Goal: Information Seeking & Learning: Learn about a topic

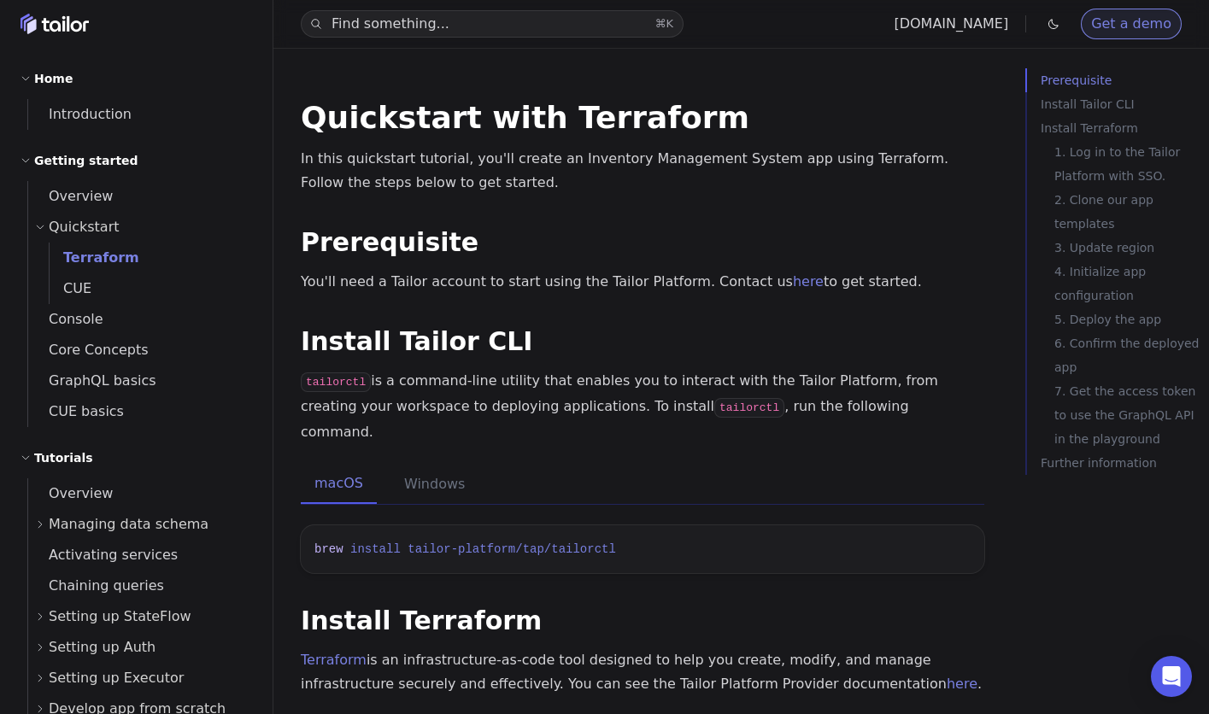
click at [1117, 25] on link "Get a demo" at bounding box center [1131, 24] width 101 height 31
click at [114, 123] on span "Introduction" at bounding box center [79, 115] width 103 height 24
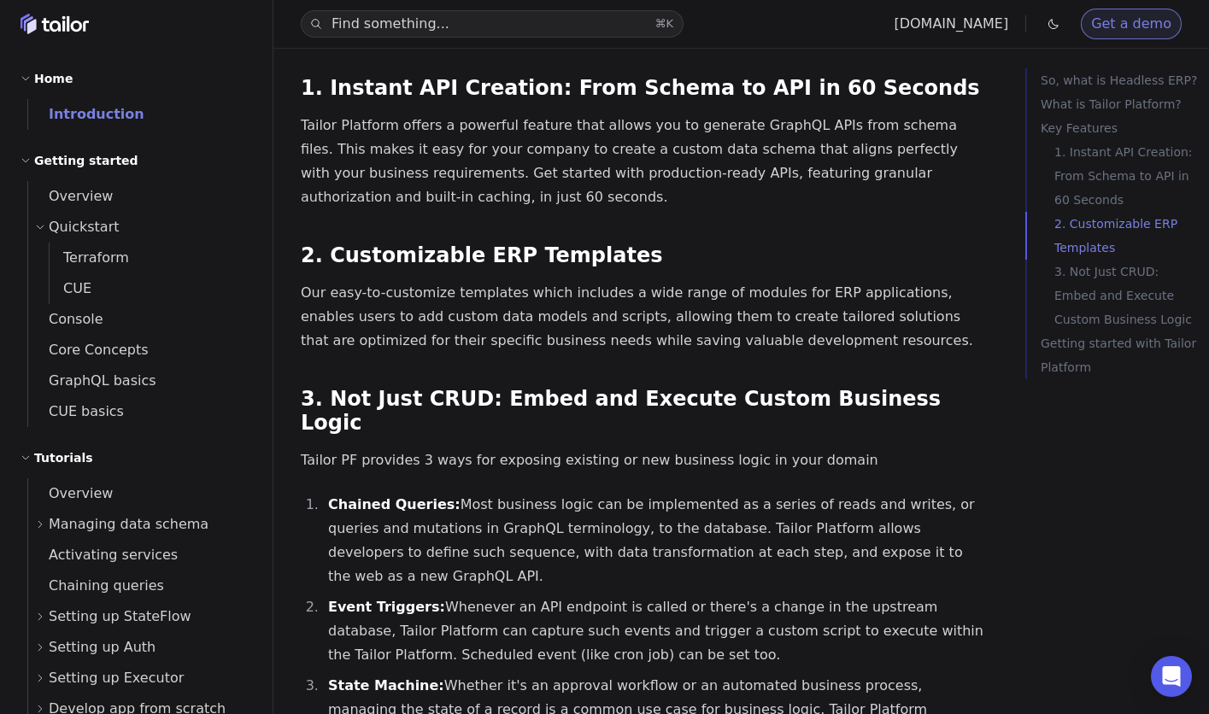
scroll to position [2160, 0]
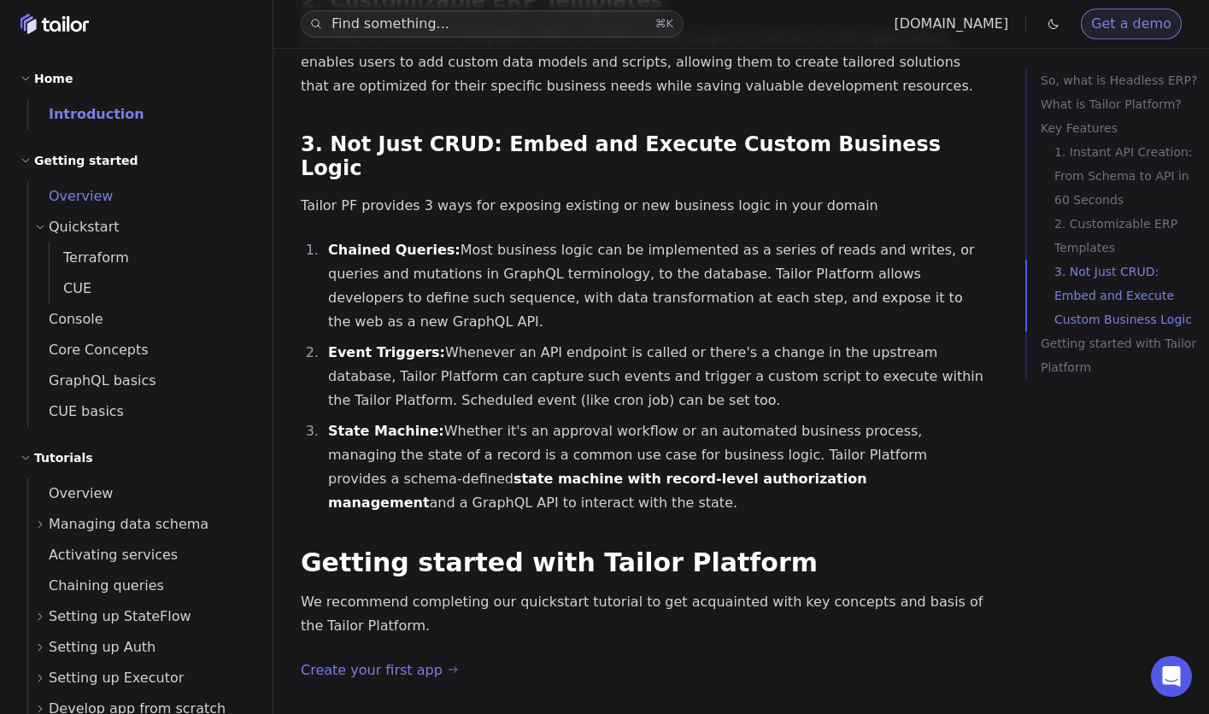
click at [90, 188] on span "Overview" at bounding box center [70, 196] width 85 height 16
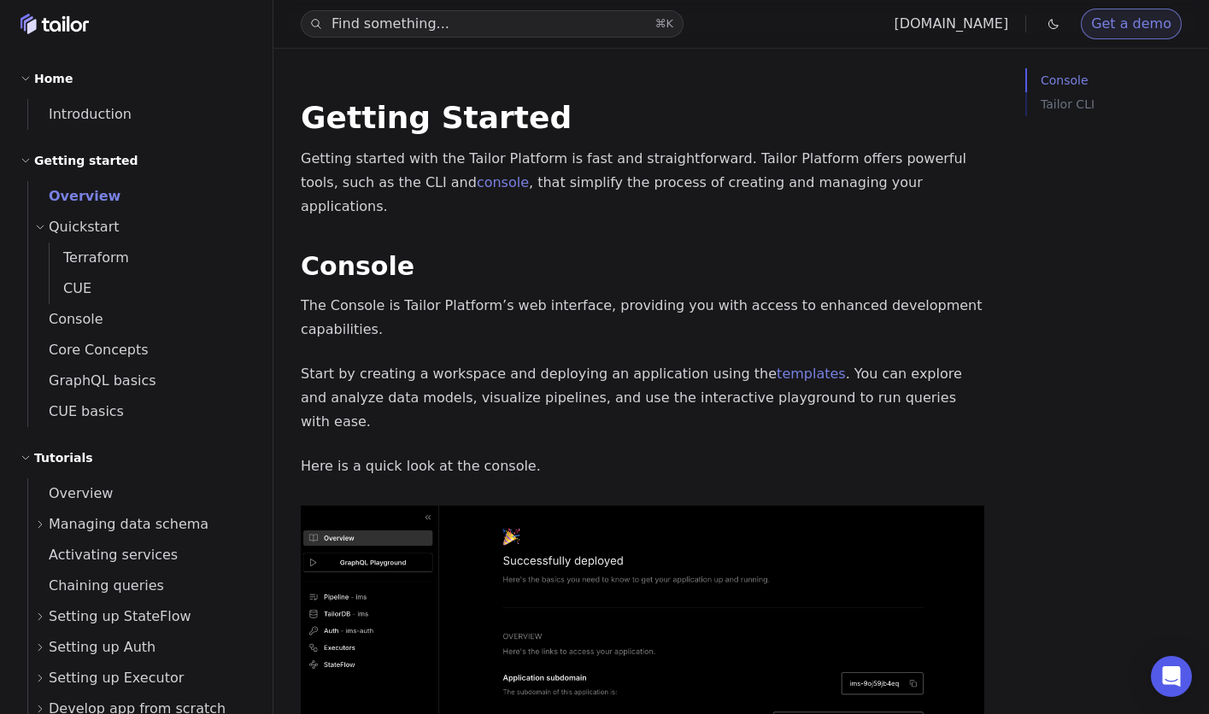
click at [81, 224] on span "Quickstart" at bounding box center [84, 227] width 71 height 24
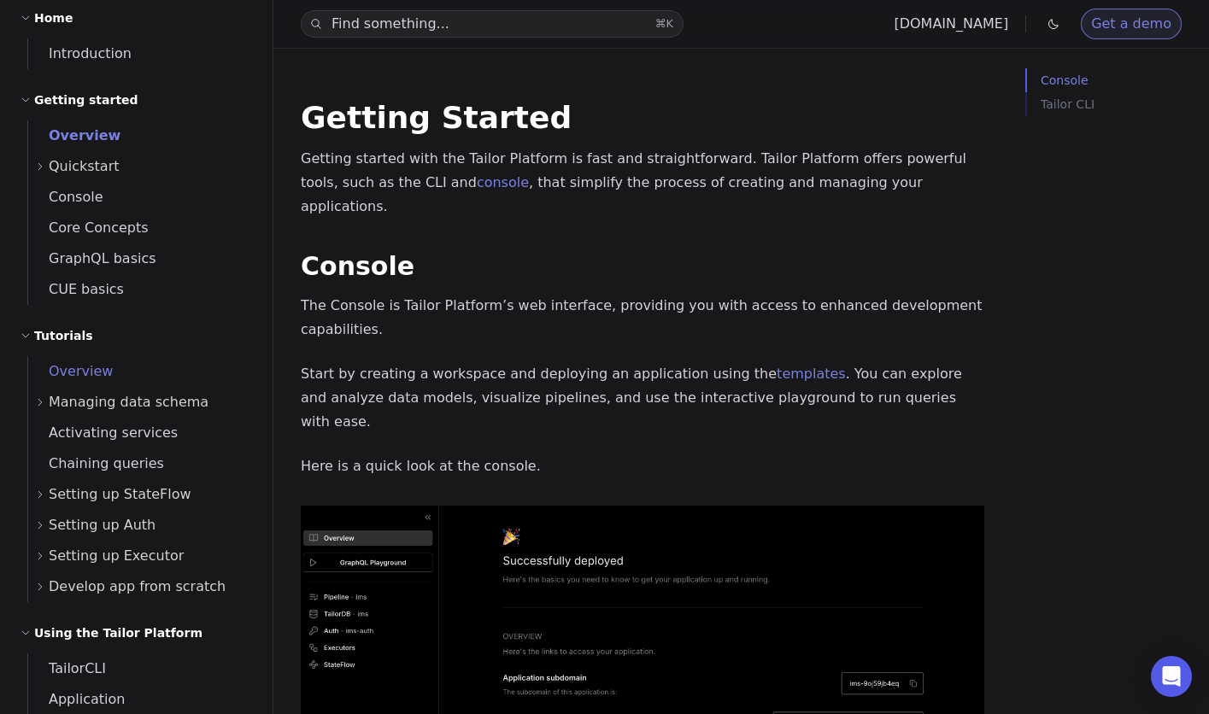
scroll to position [62, 0]
click at [80, 193] on span "Console" at bounding box center [65, 195] width 75 height 16
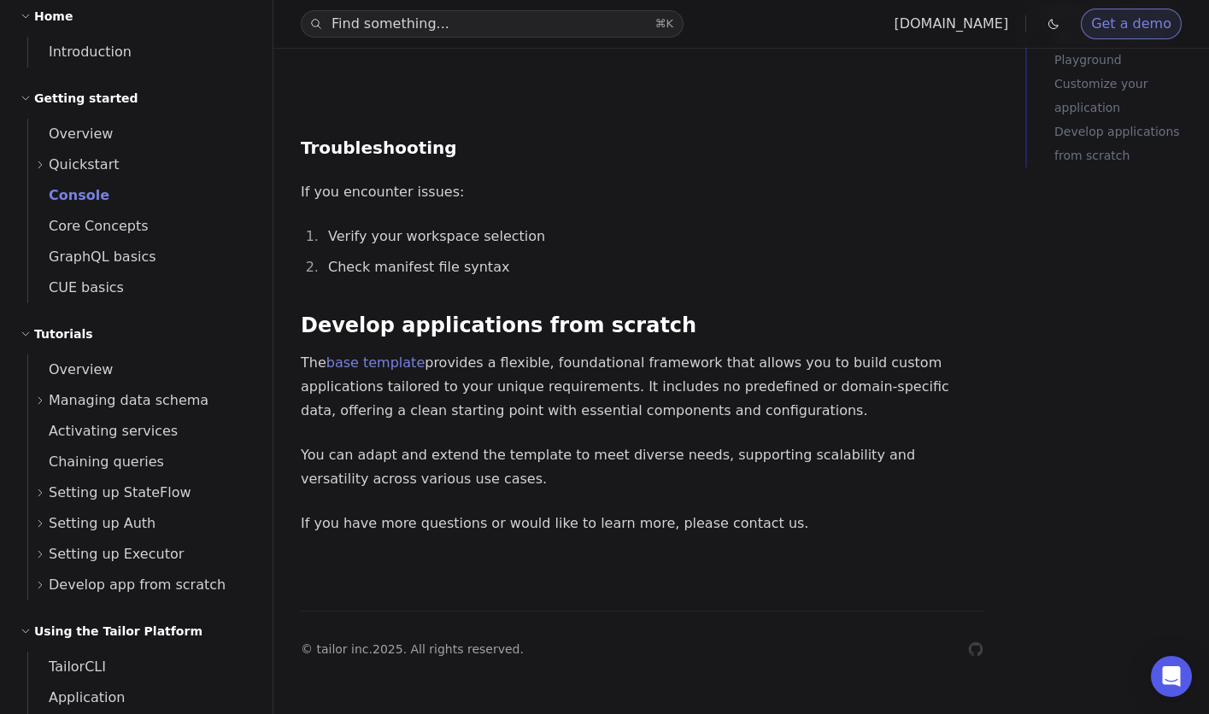
scroll to position [3686, 0]
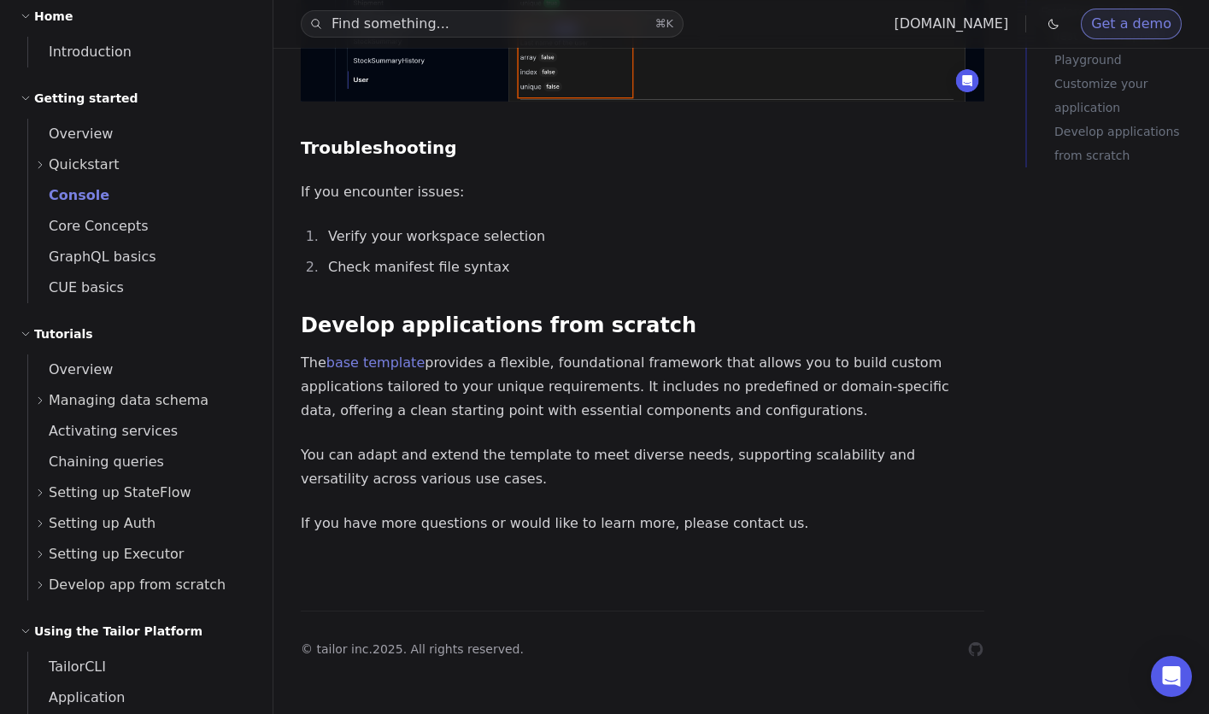
click at [103, 400] on span "Managing data schema" at bounding box center [129, 401] width 160 height 24
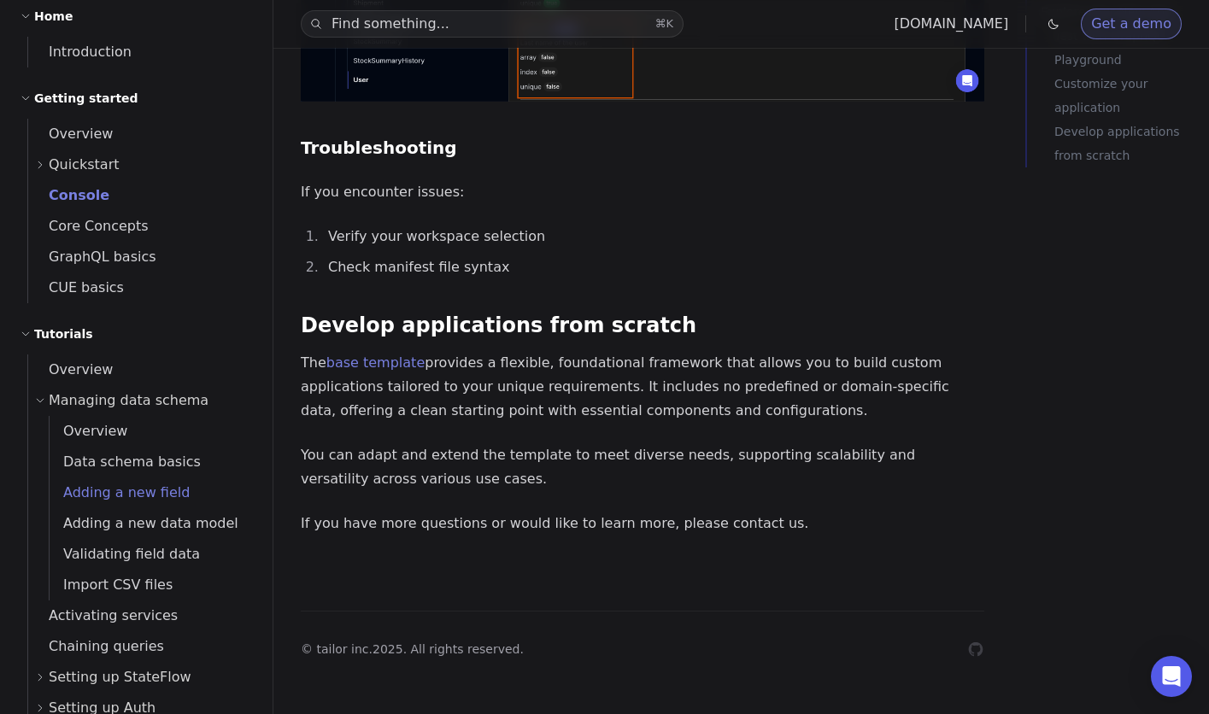
click at [132, 494] on span "Adding a new field" at bounding box center [120, 492] width 140 height 16
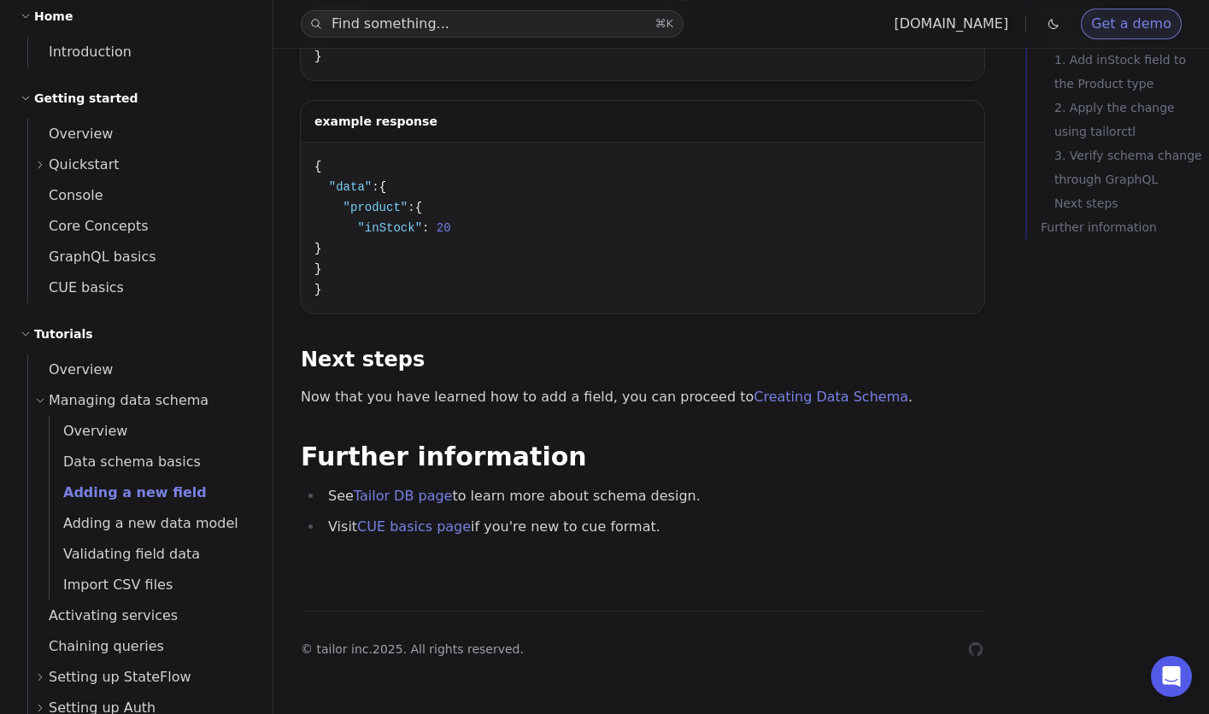
scroll to position [2887, 0]
click at [70, 191] on span "Console" at bounding box center [65, 195] width 75 height 16
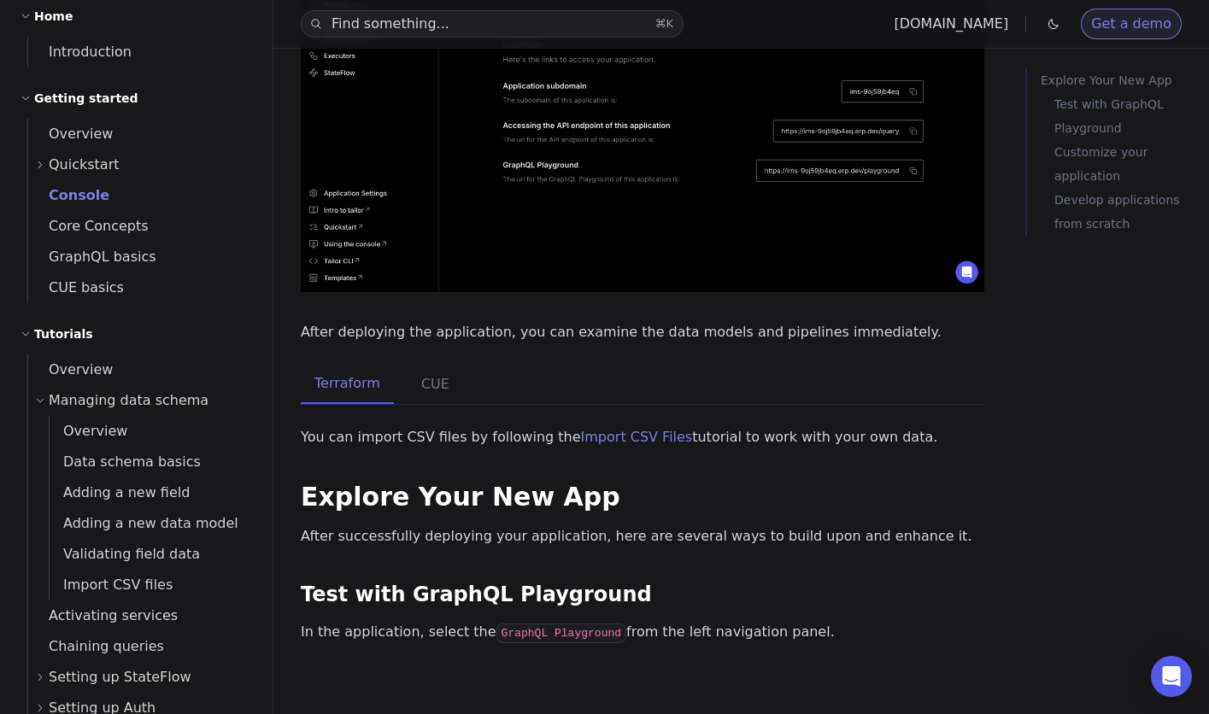
scroll to position [413, 0]
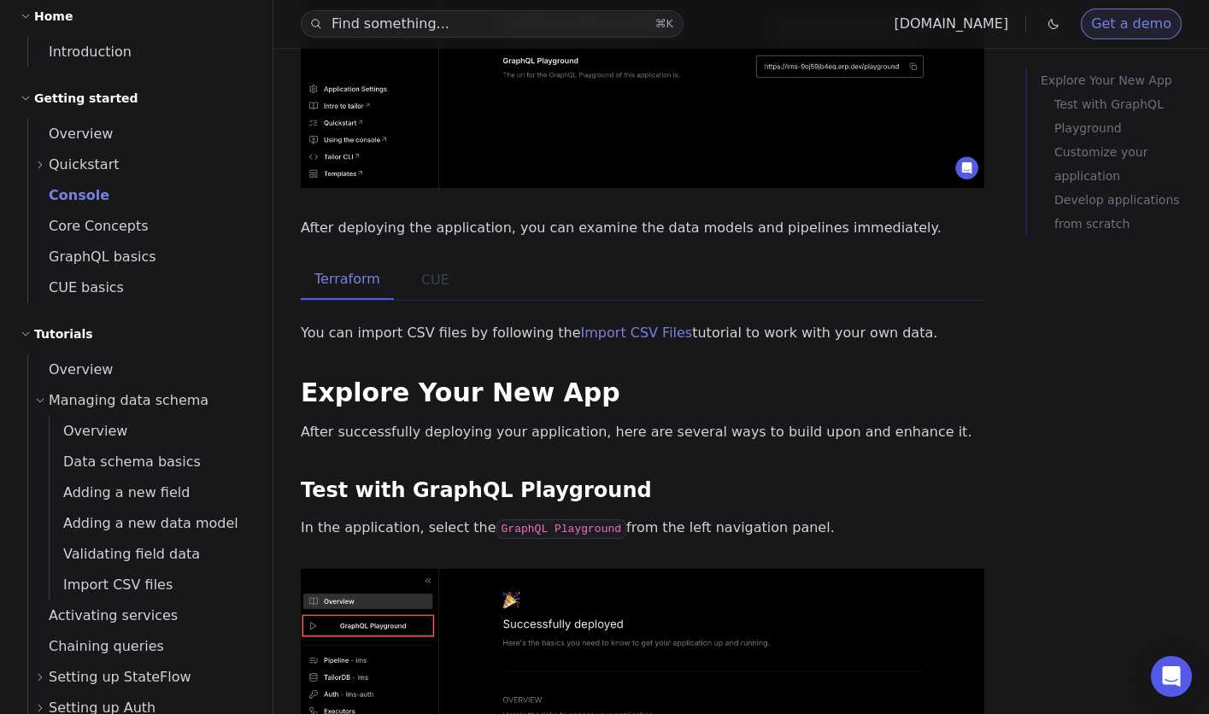
click at [436, 282] on button "CUE" at bounding box center [435, 280] width 56 height 39
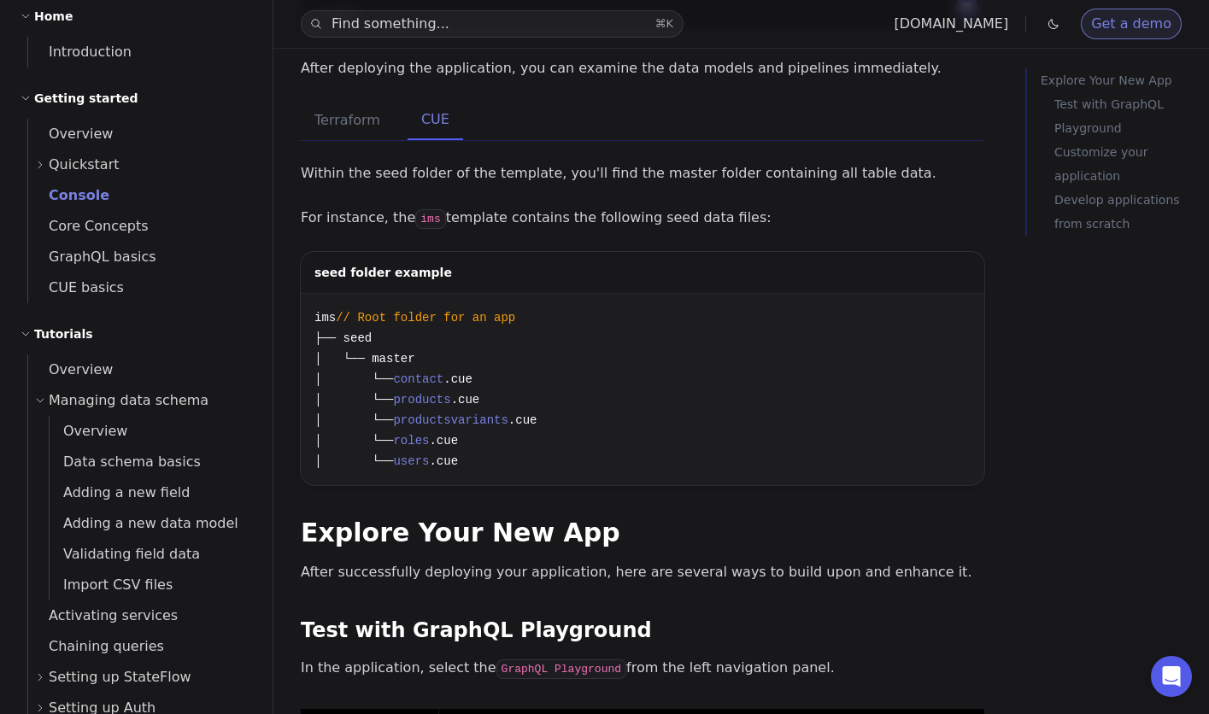
scroll to position [618, 0]
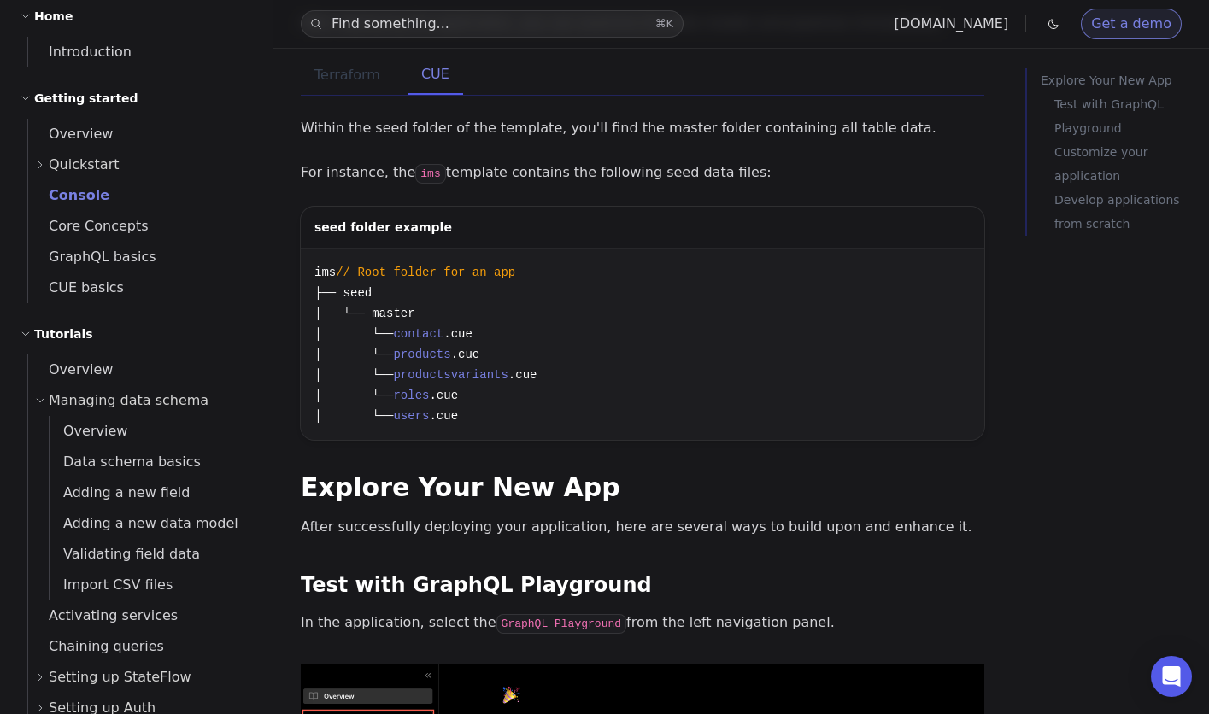
click at [353, 84] on button "Terraform" at bounding box center [347, 75] width 93 height 39
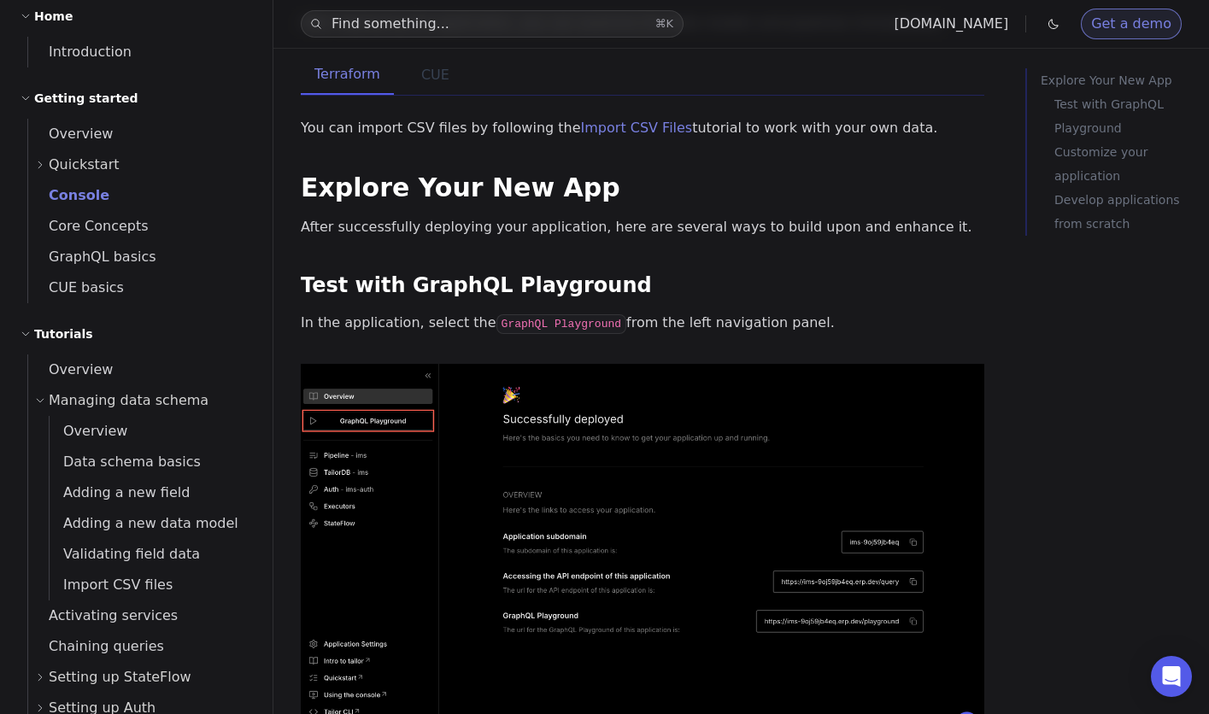
click at [417, 78] on button "CUE" at bounding box center [435, 75] width 56 height 39
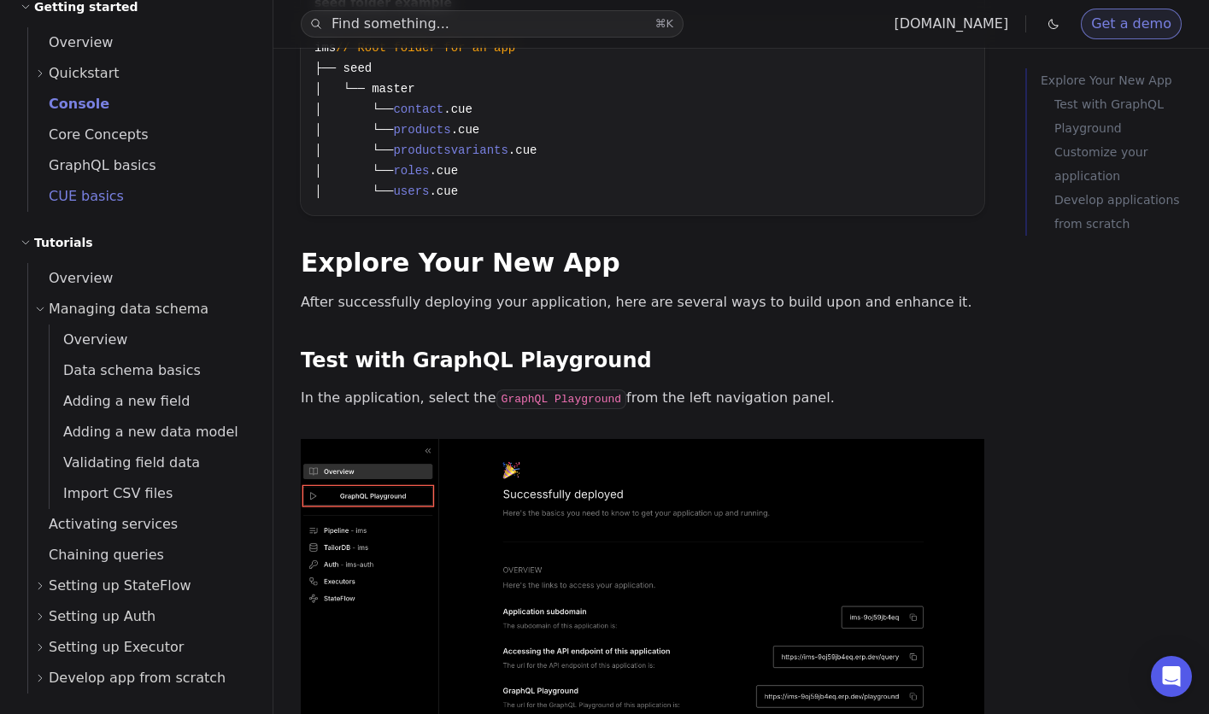
scroll to position [156, 0]
click at [149, 402] on span "Adding a new field" at bounding box center [120, 398] width 140 height 16
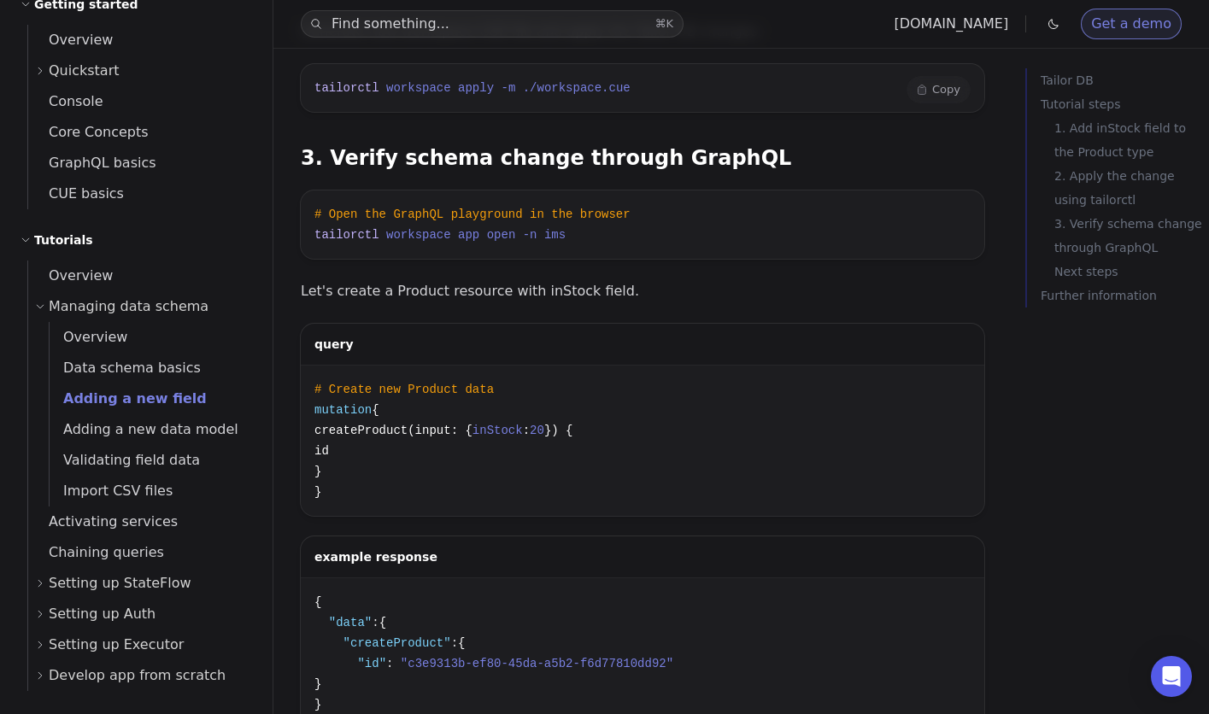
scroll to position [1585, 0]
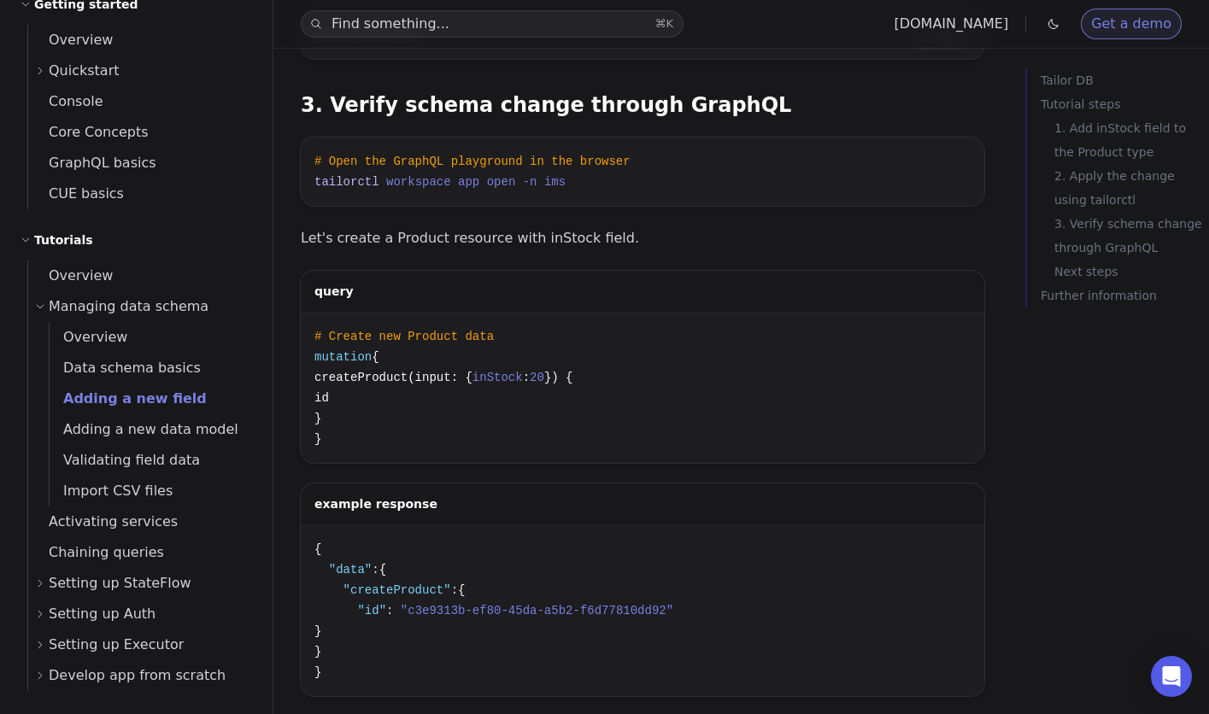
scroll to position [1607, 0]
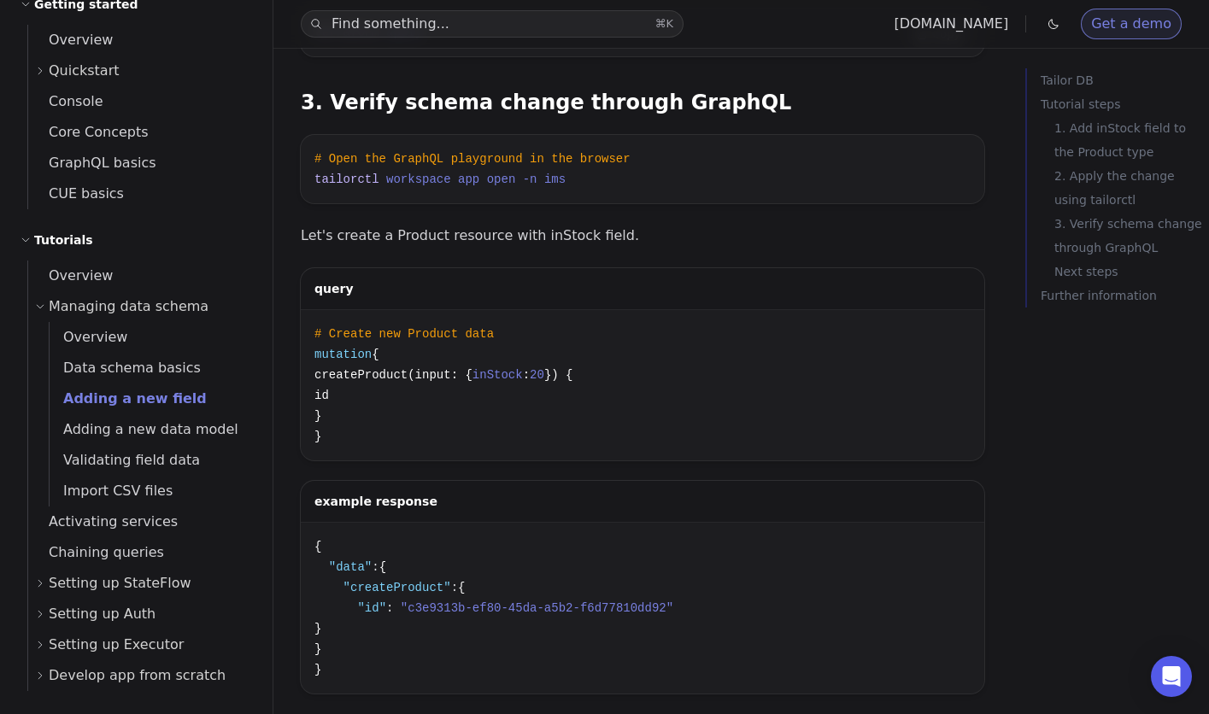
click at [945, 48] on button "Copy Copied!" at bounding box center [938, 34] width 64 height 27
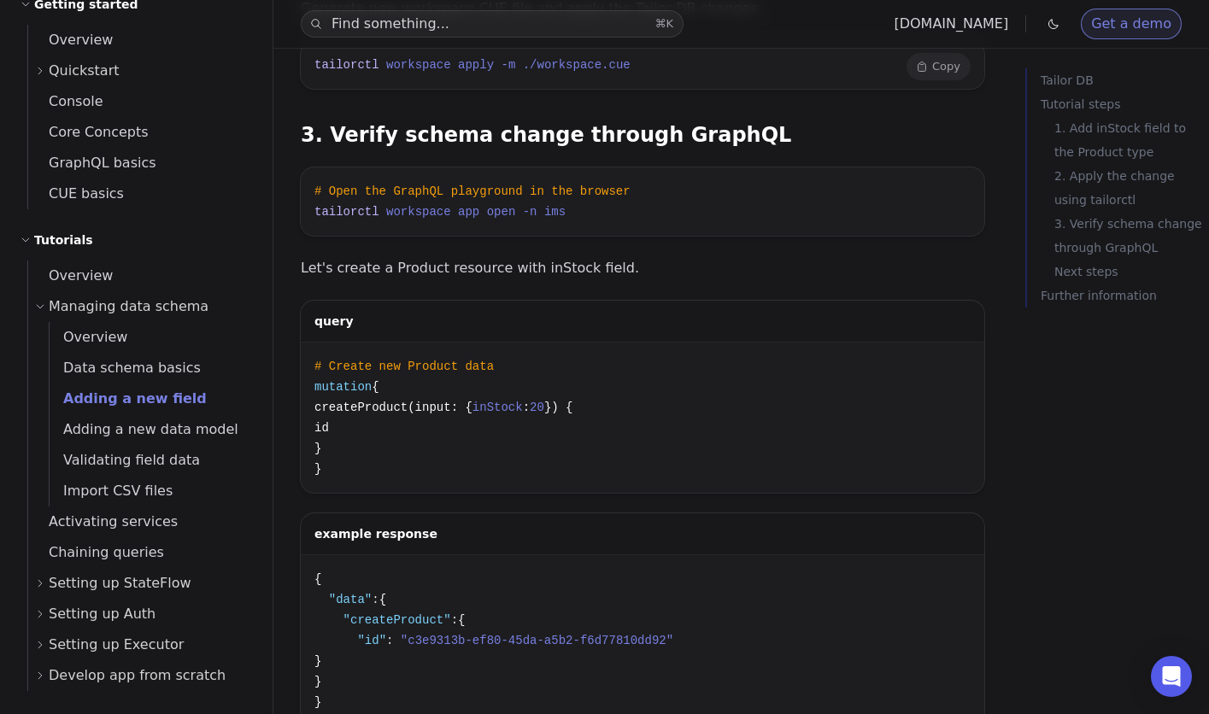
click at [952, 80] on button "Copy Copied!" at bounding box center [938, 66] width 64 height 27
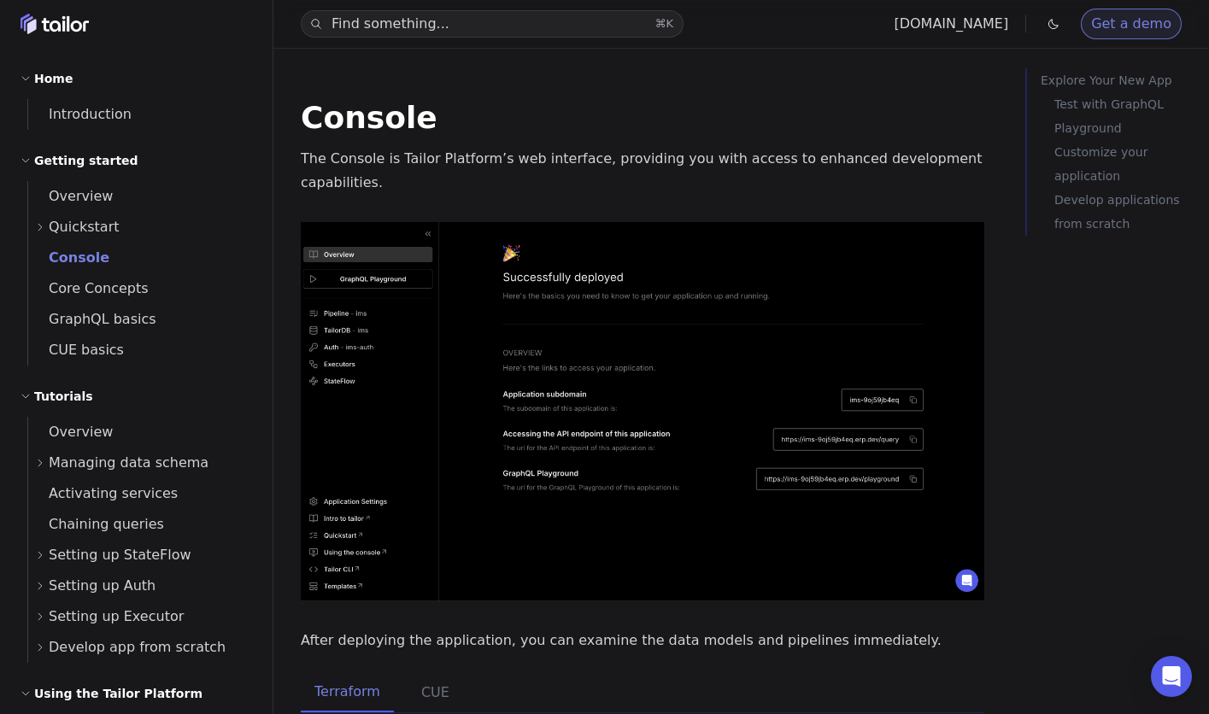
click at [570, 121] on h1 "Console" at bounding box center [642, 118] width 683 height 31
click at [137, 320] on span "GraphQL basics" at bounding box center [92, 319] width 128 height 16
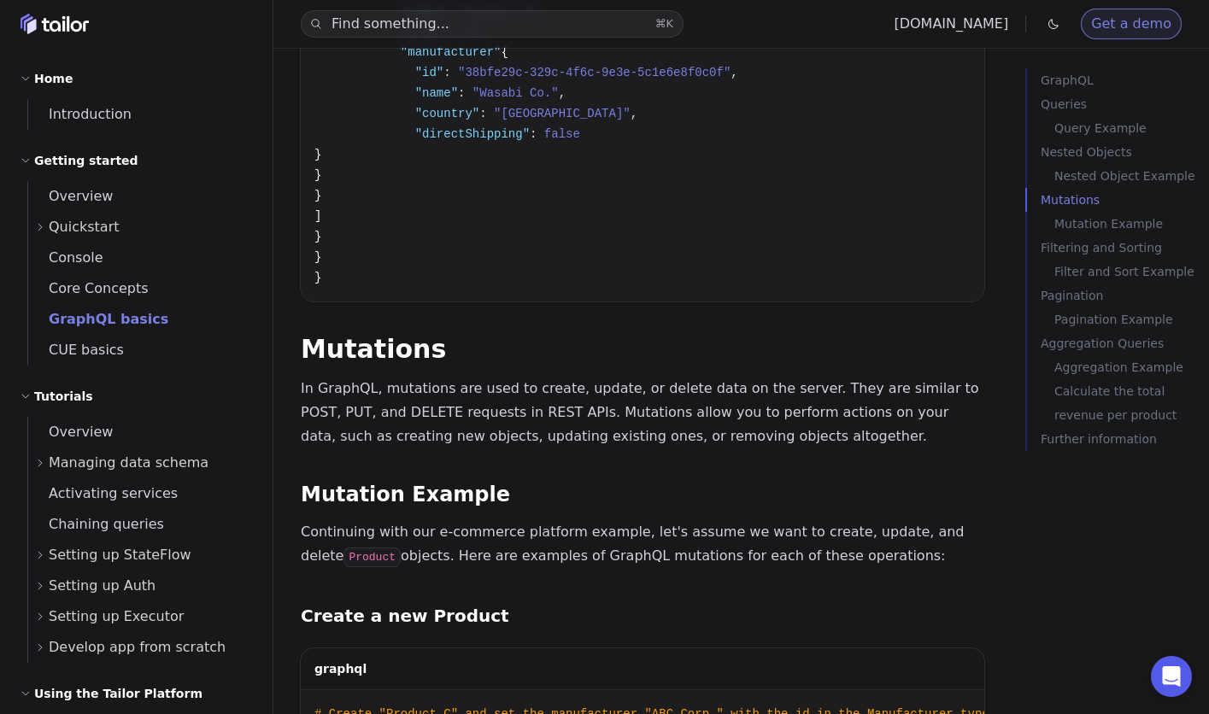
scroll to position [3237, 0]
